Goal: Information Seeking & Learning: Learn about a topic

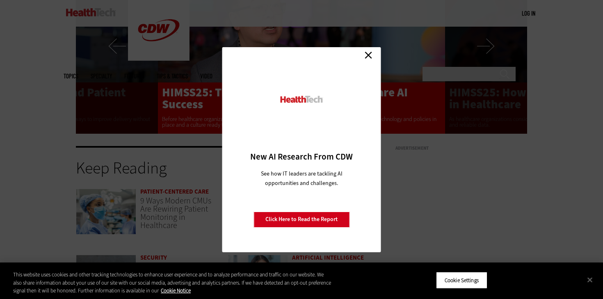
scroll to position [1634, 0]
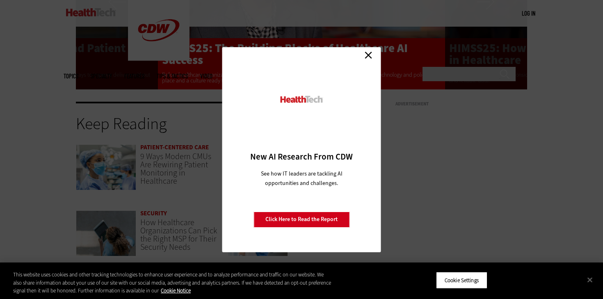
click at [367, 47] on div "Close New AI Research From CDW See how IT leaders are tackling AI opportunities…" at bounding box center [302, 149] width 159 height 205
click at [369, 57] on link "Close" at bounding box center [368, 55] width 12 height 12
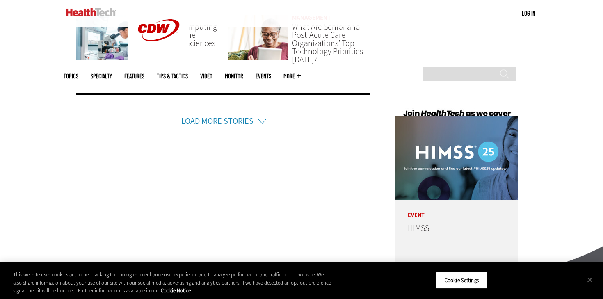
scroll to position [1898, 0]
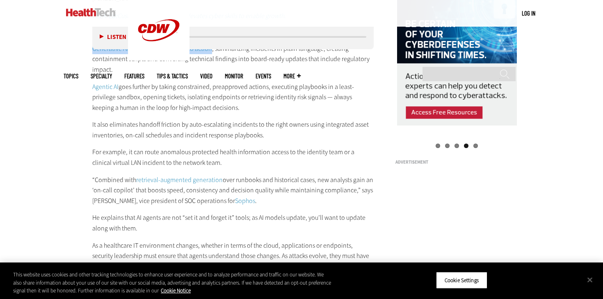
scroll to position [869, 0]
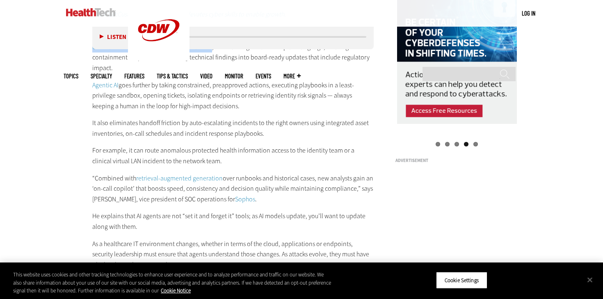
drag, startPoint x: 326, startPoint y: 65, endPoint x: 328, endPoint y: 96, distance: 30.9
click at [328, 96] on div "The Role of AI in Modern Security Operations Centers (SOCs) In industries such …" at bounding box center [233, 145] width 282 height 634
click at [328, 96] on p "Agentic AI goes further by taking constrained, preapproved actions, executing p…" at bounding box center [233, 96] width 282 height 32
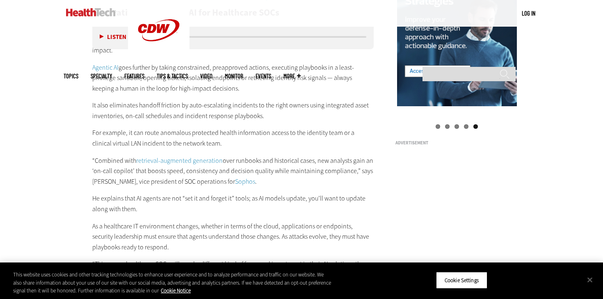
scroll to position [888, 0]
drag, startPoint x: 336, startPoint y: 104, endPoint x: 335, endPoint y: 81, distance: 23.0
click at [335, 81] on div "The Role of AI in Modern Security Operations Centers (SOCs) In industries such …" at bounding box center [233, 126] width 282 height 634
click at [335, 81] on p "Agentic AI goes further by taking constrained, preapproved actions, executing p…" at bounding box center [233, 78] width 282 height 32
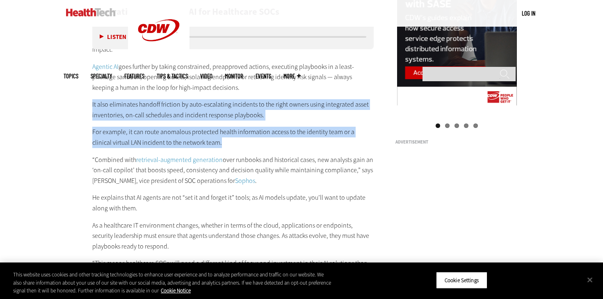
drag, startPoint x: 335, startPoint y: 82, endPoint x: 335, endPoint y: 131, distance: 49.3
click at [335, 131] on div "The Role of AI in Modern Security Operations Centers (SOCs) In industries such …" at bounding box center [233, 126] width 282 height 634
click at [335, 131] on p "For example, it can route anomalous protected health information access to the …" at bounding box center [233, 137] width 282 height 21
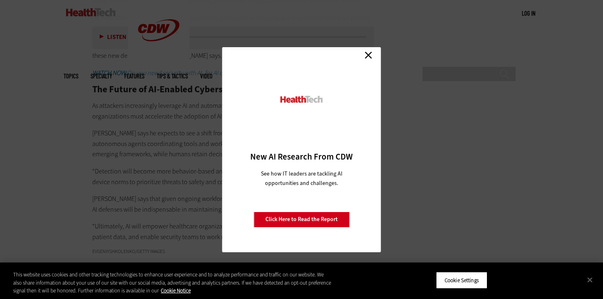
scroll to position [1669, 0]
click at [369, 51] on link "Close" at bounding box center [368, 55] width 12 height 12
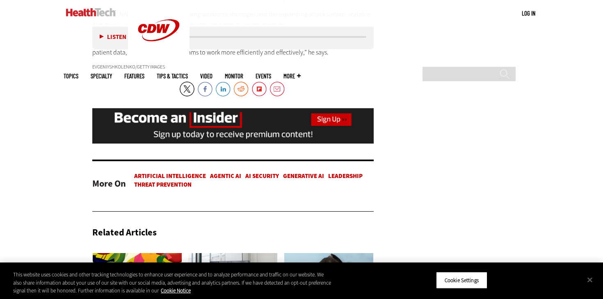
scroll to position [2024, 0]
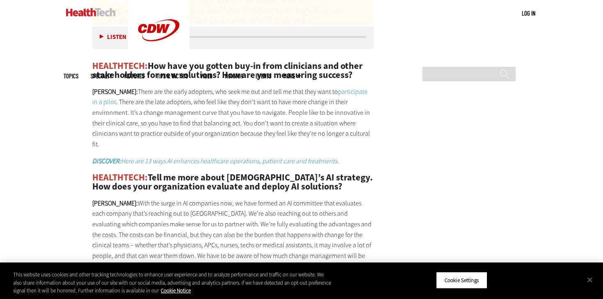
scroll to position [1428, 0]
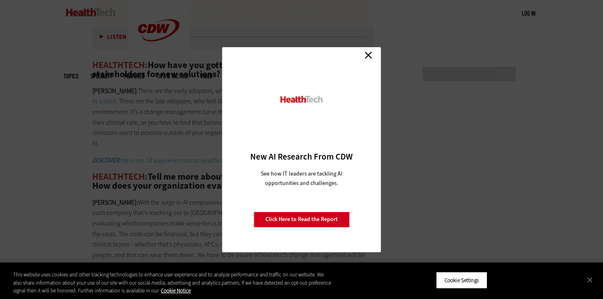
click at [365, 49] on link "Close" at bounding box center [368, 55] width 12 height 12
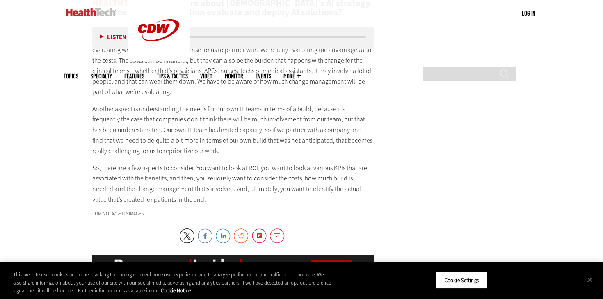
scroll to position [1603, 0]
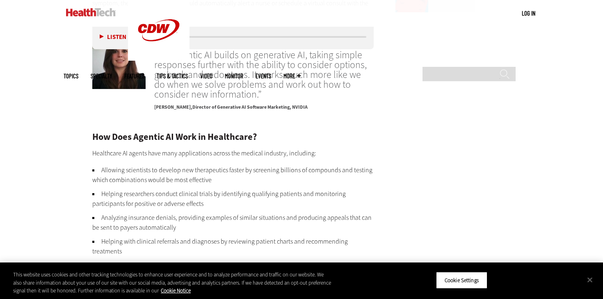
scroll to position [1110, 0]
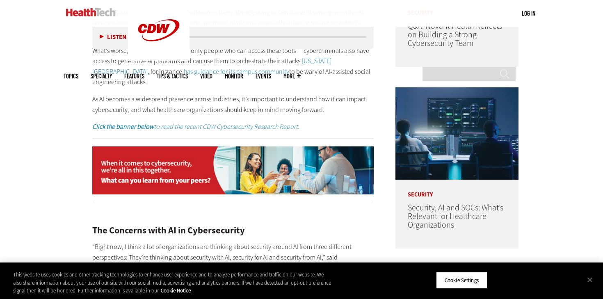
scroll to position [569, 0]
